Goal: Check status

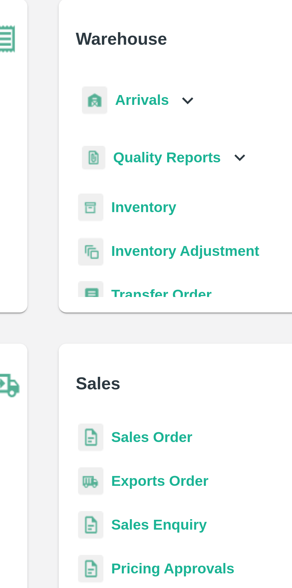
click at [187, 69] on icon at bounding box center [190, 68] width 7 height 7
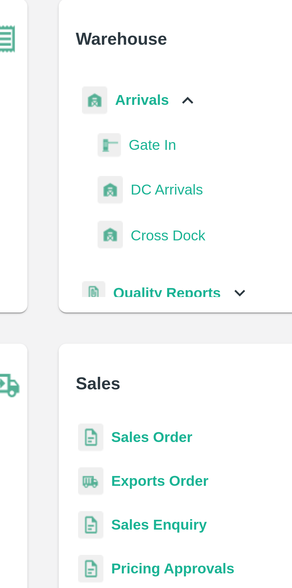
click at [189, 68] on icon at bounding box center [190, 68] width 7 height 7
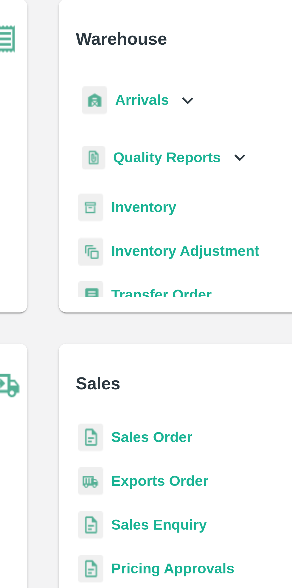
click at [184, 127] on b "Transfer Order" at bounding box center [182, 127] width 31 height 5
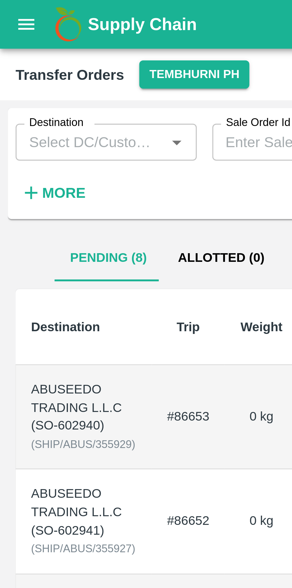
click at [60, 24] on button "Tembhurni PH" at bounding box center [59, 22] width 33 height 9
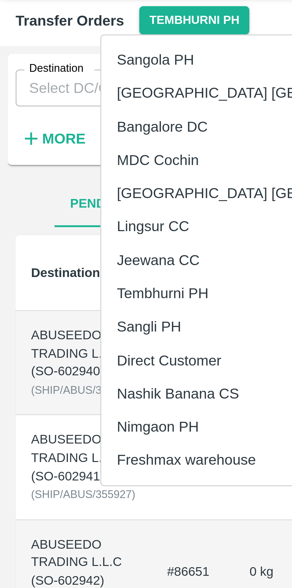
click at [57, 148] on li "Nimgaon PH" at bounding box center [82, 147] width 103 height 10
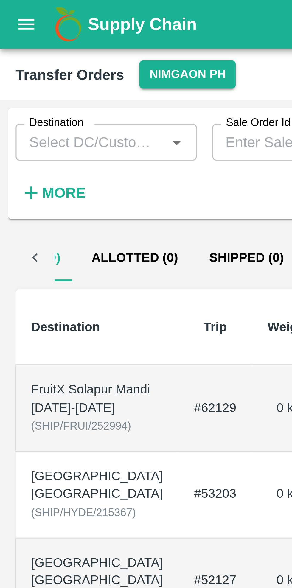
scroll to position [0, 35]
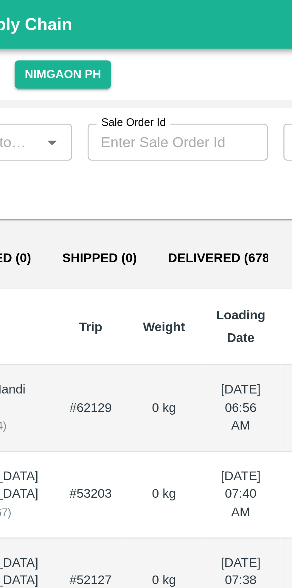
click at [105, 79] on button "Delivered (678)" at bounding box center [106, 79] width 42 height 14
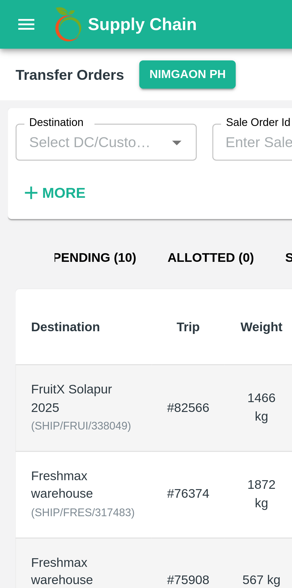
scroll to position [0, 0]
click at [34, 81] on button "Pending (10)" at bounding box center [34, 79] width 35 height 14
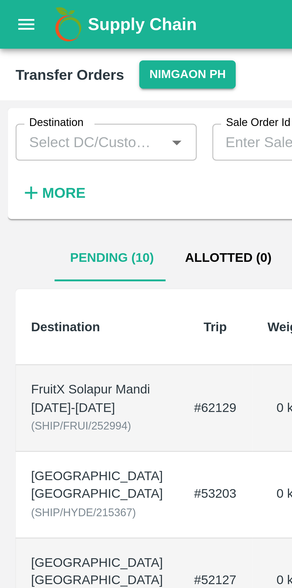
click at [6, 10] on icon "open drawer" at bounding box center [8, 7] width 7 height 7
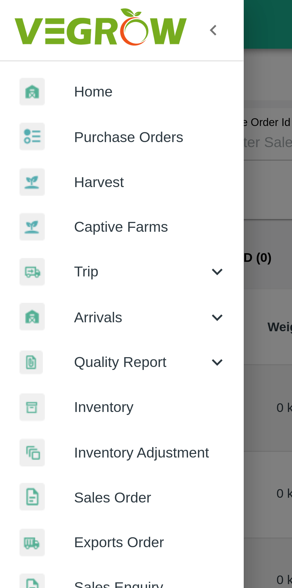
click at [84, 127] on div at bounding box center [146, 294] width 292 height 588
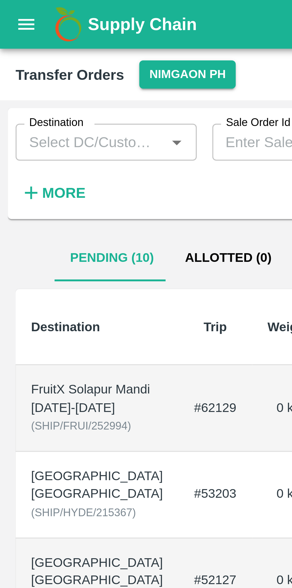
scroll to position [0, 7]
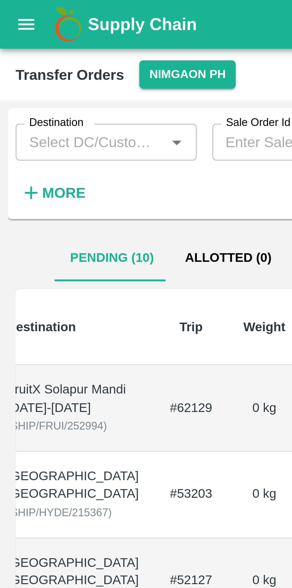
click at [6, 7] on icon "open drawer" at bounding box center [8, 7] width 5 height 3
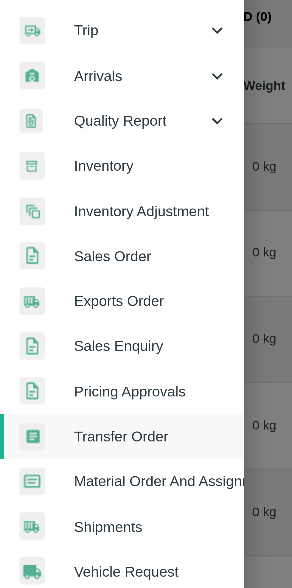
click at [40, 169] on span "Exports Order" at bounding box center [46, 166] width 47 height 7
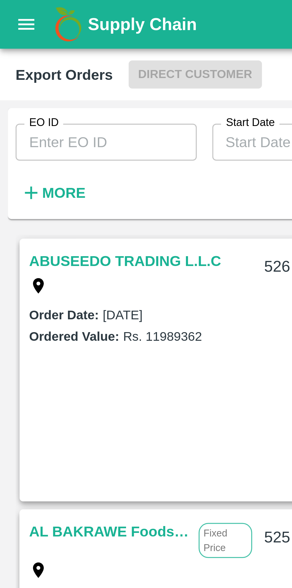
click at [37, 46] on input "EO ID" at bounding box center [32, 43] width 55 height 11
